Goal: Information Seeking & Learning: Learn about a topic

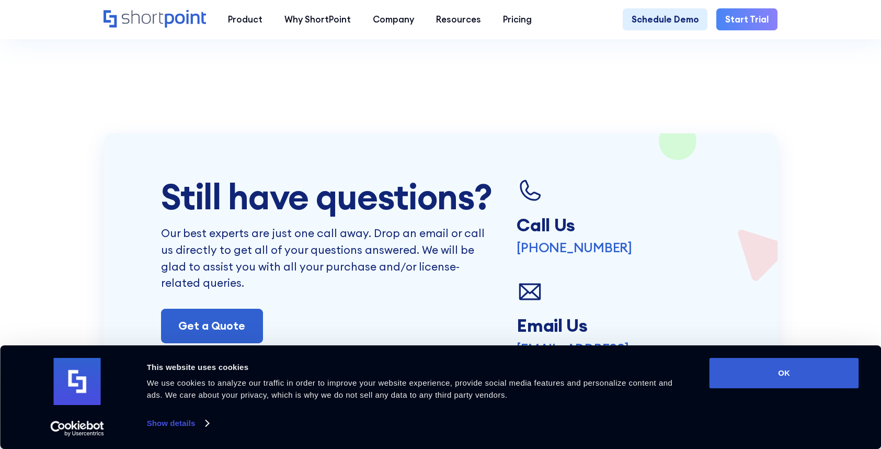
scroll to position [2113, 0]
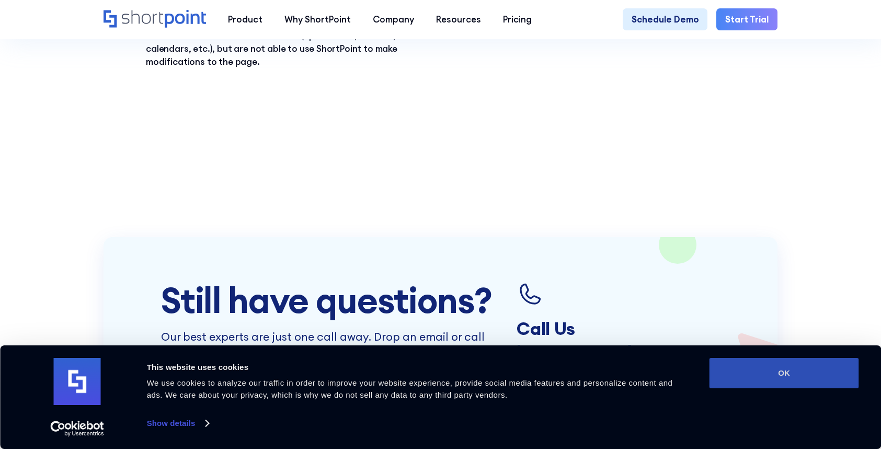
click at [823, 376] on button "OK" at bounding box center [784, 373] width 150 height 30
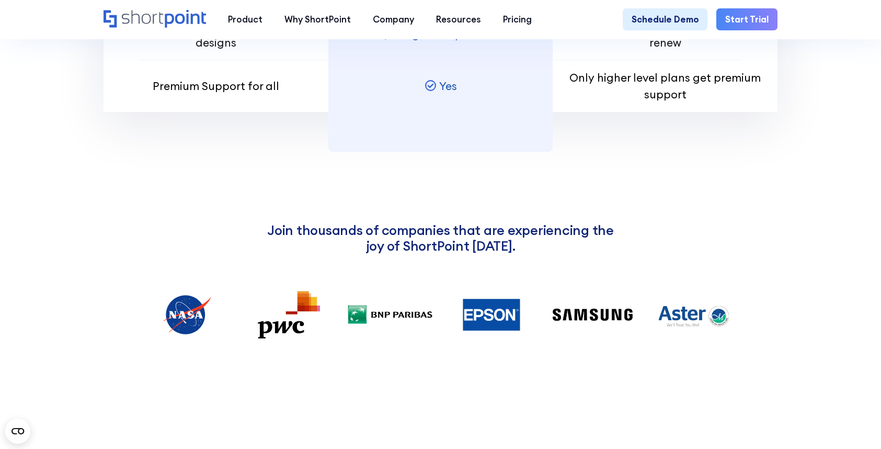
scroll to position [1016, 0]
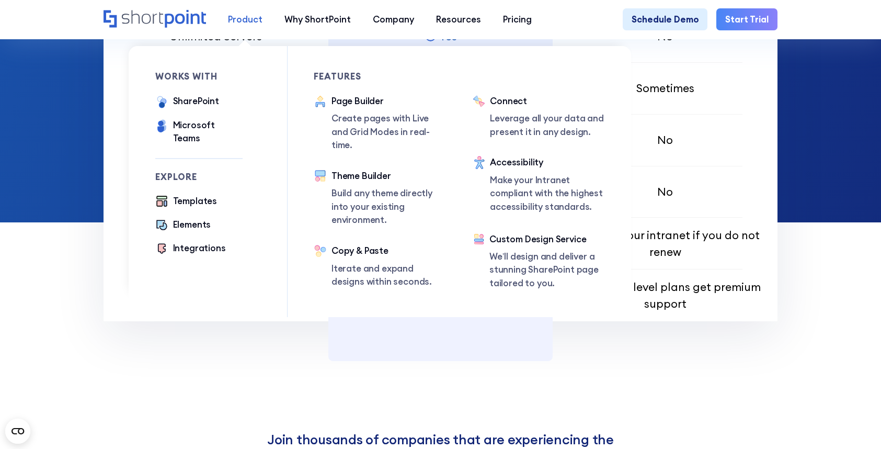
click at [242, 18] on div "Product" at bounding box center [245, 19] width 35 height 13
click at [364, 99] on div "Page Builder" at bounding box center [388, 101] width 114 height 13
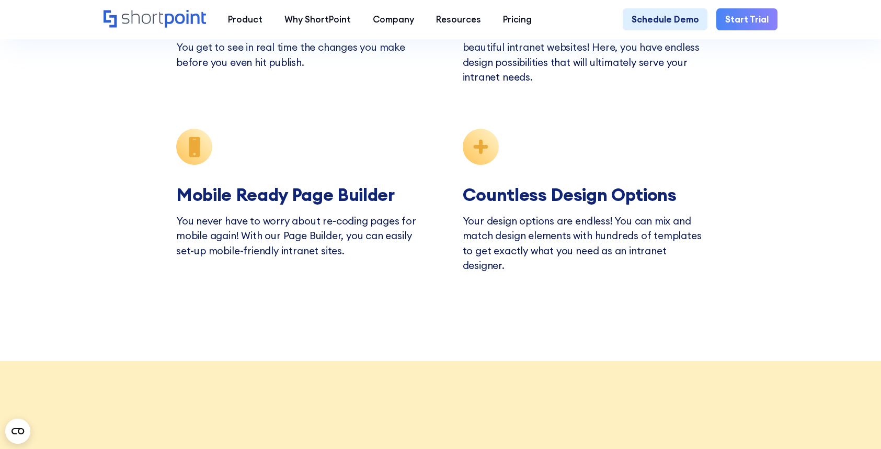
scroll to position [3248, 0]
